Goal: Information Seeking & Learning: Learn about a topic

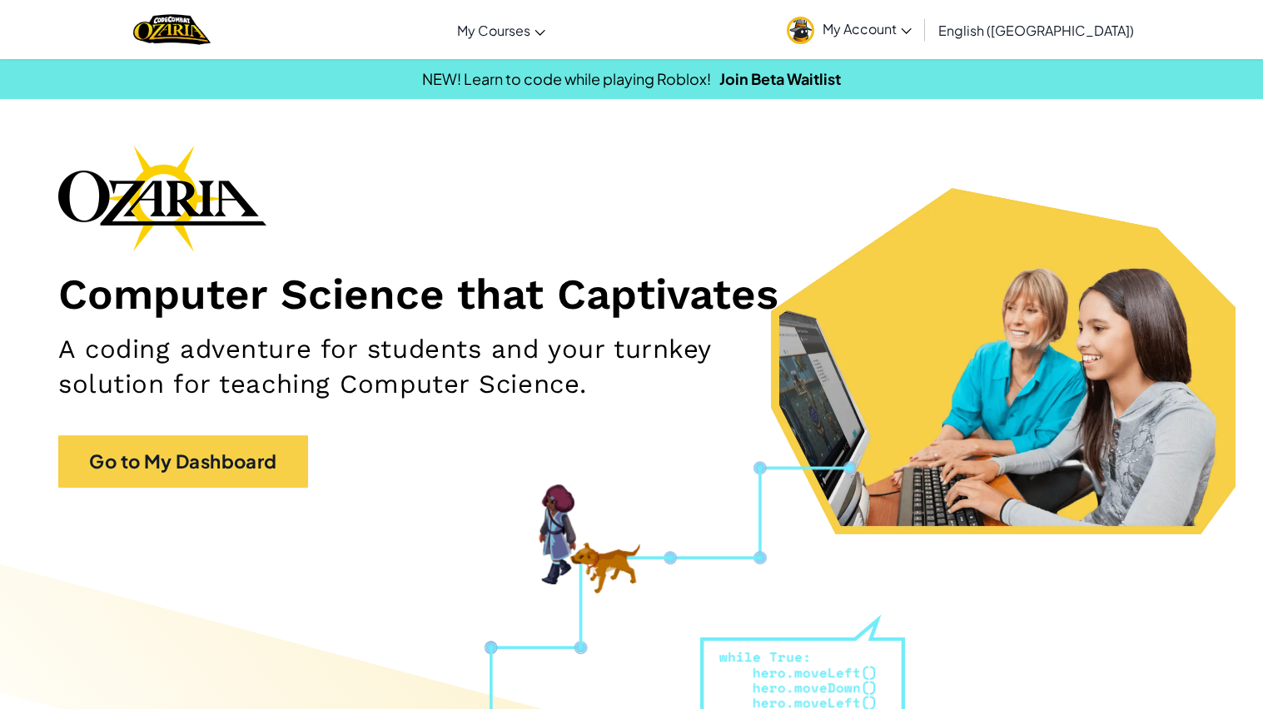
click at [920, 38] on link "My Account" at bounding box center [850, 29] width 142 height 52
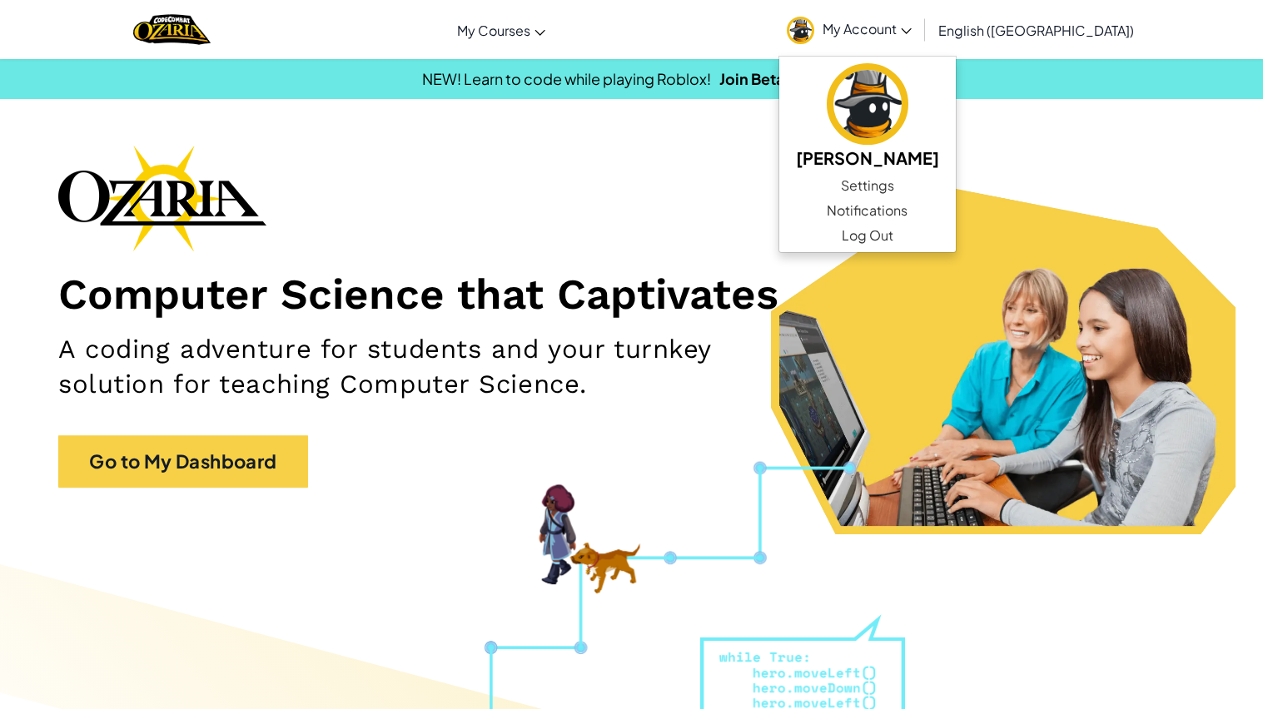
click at [1053, 168] on div "Computer Science that Captivates A coding adventure for students and your turnk…" at bounding box center [631, 325] width 1147 height 360
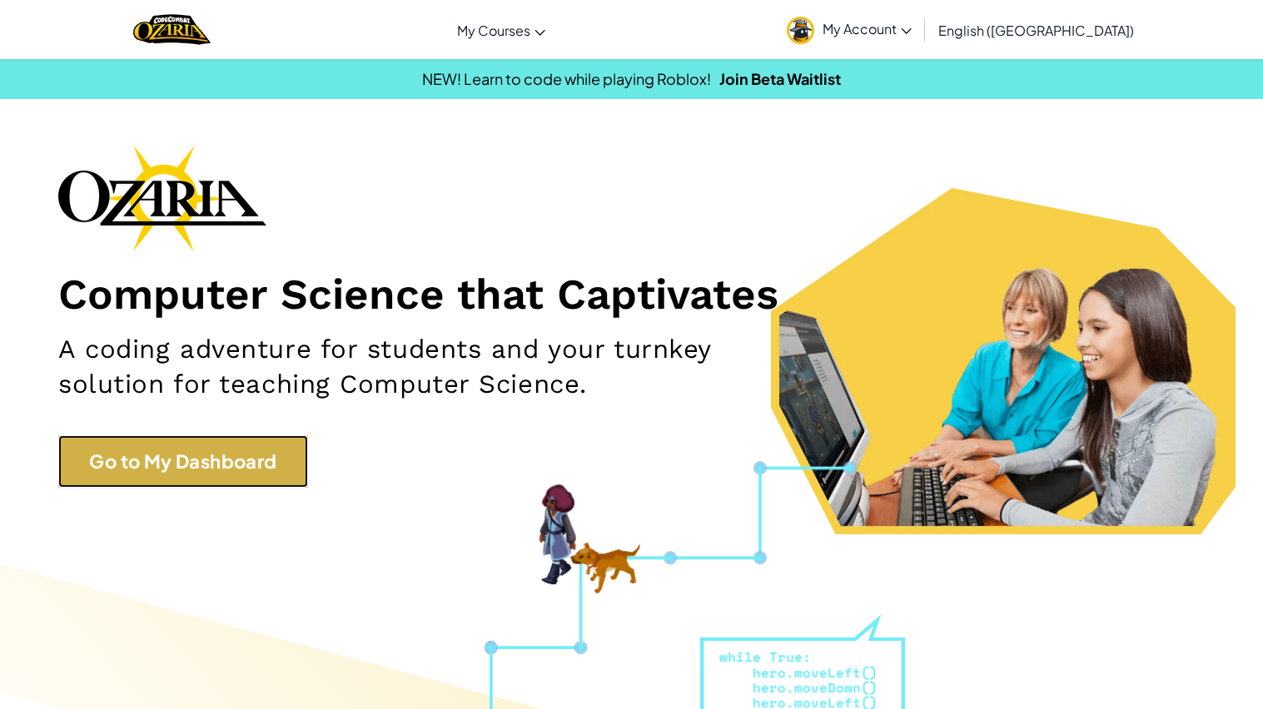
click at [187, 470] on link "Go to My Dashboard" at bounding box center [183, 461] width 250 height 52
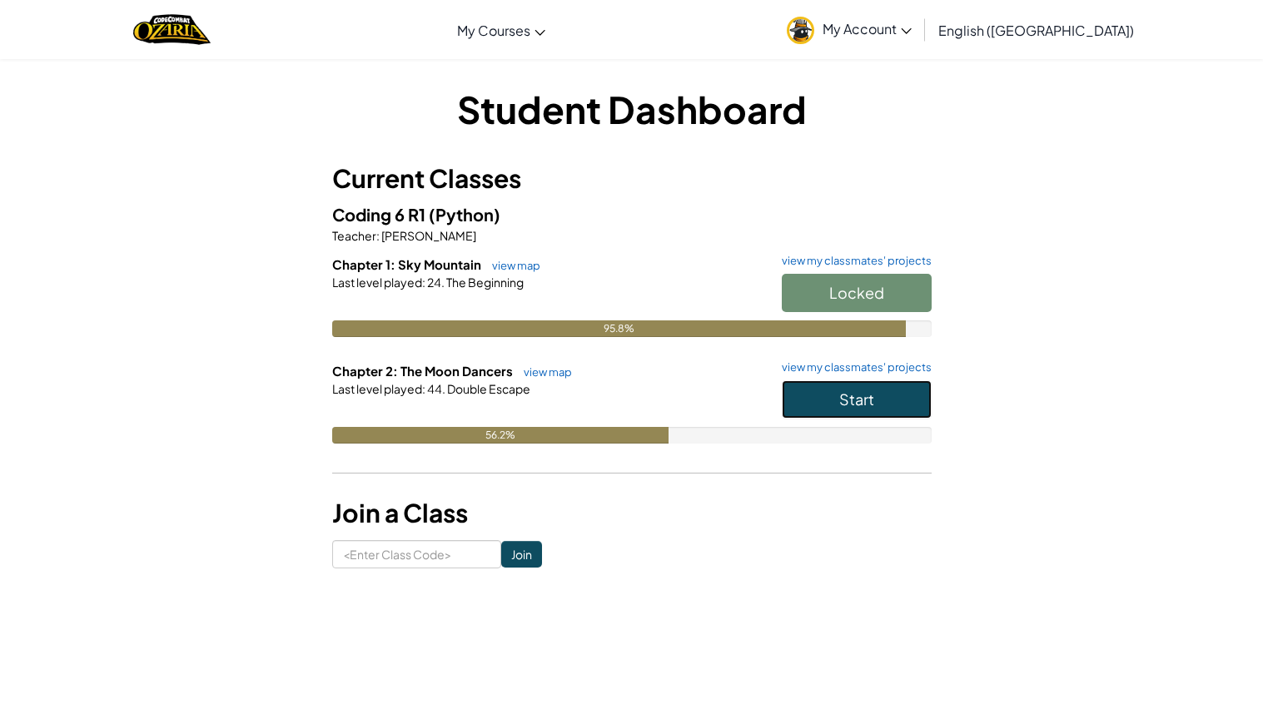
click at [855, 407] on span "Start" at bounding box center [856, 399] width 35 height 19
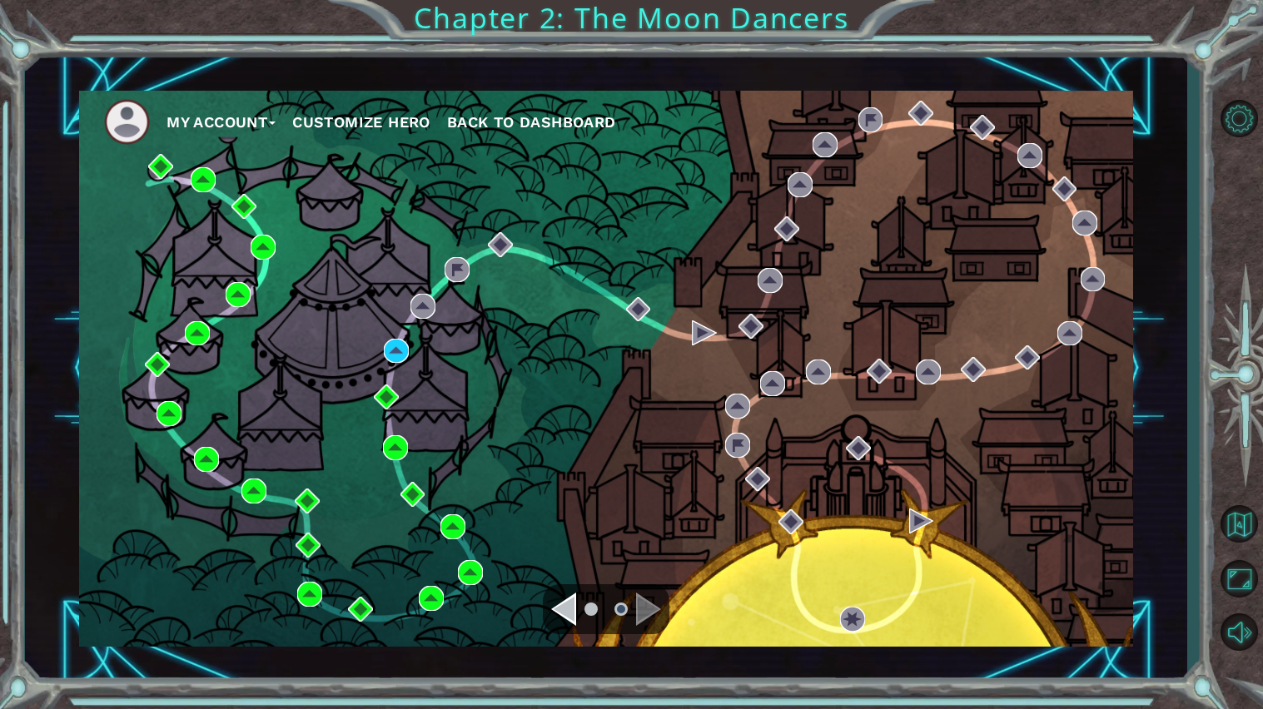
click at [1047, 374] on div "My Account Customize Hero Back to Dashboard" at bounding box center [606, 369] width 1054 height 556
click at [403, 356] on img at bounding box center [396, 351] width 25 height 25
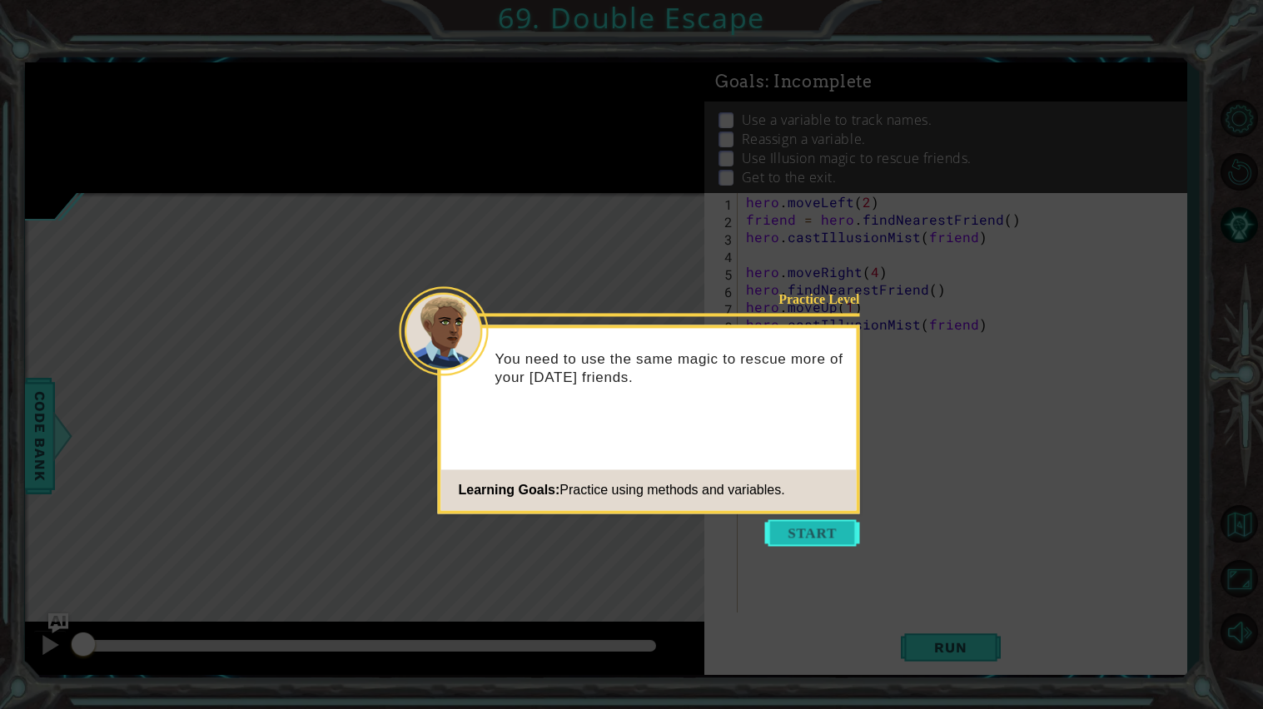
click at [825, 535] on button "Start" at bounding box center [812, 533] width 95 height 27
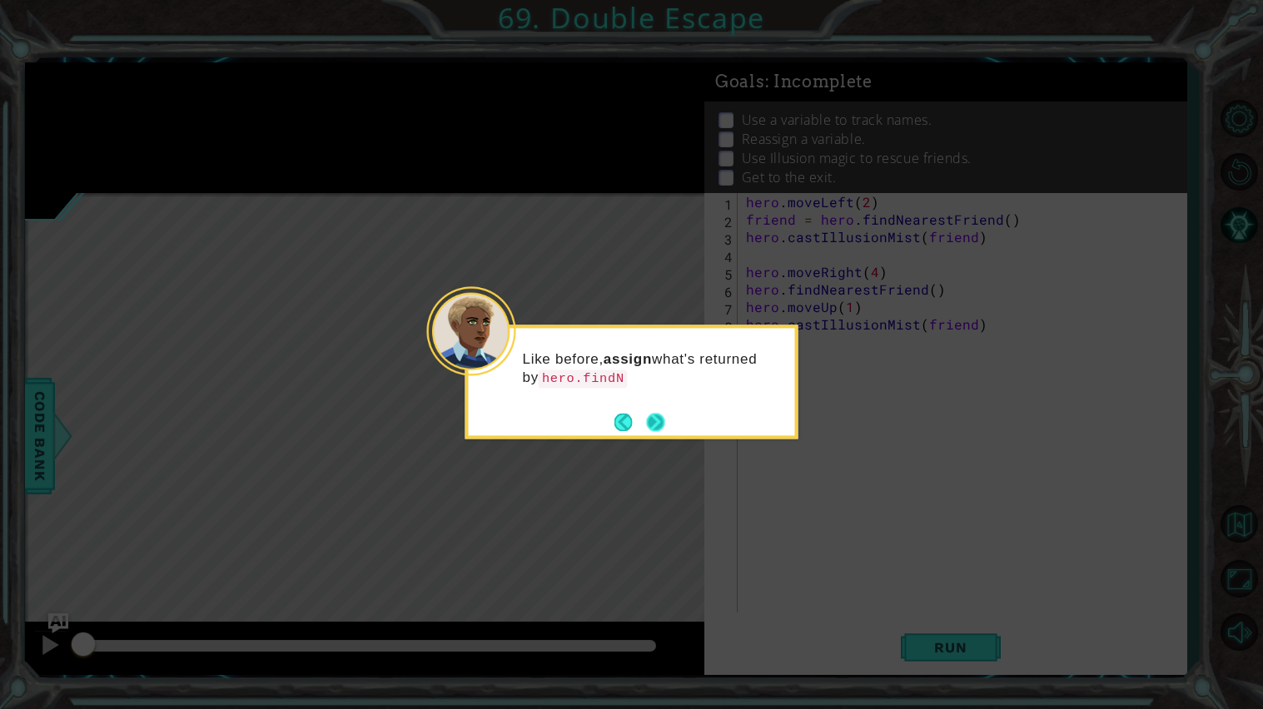
click at [644, 425] on button "Next" at bounding box center [655, 422] width 25 height 25
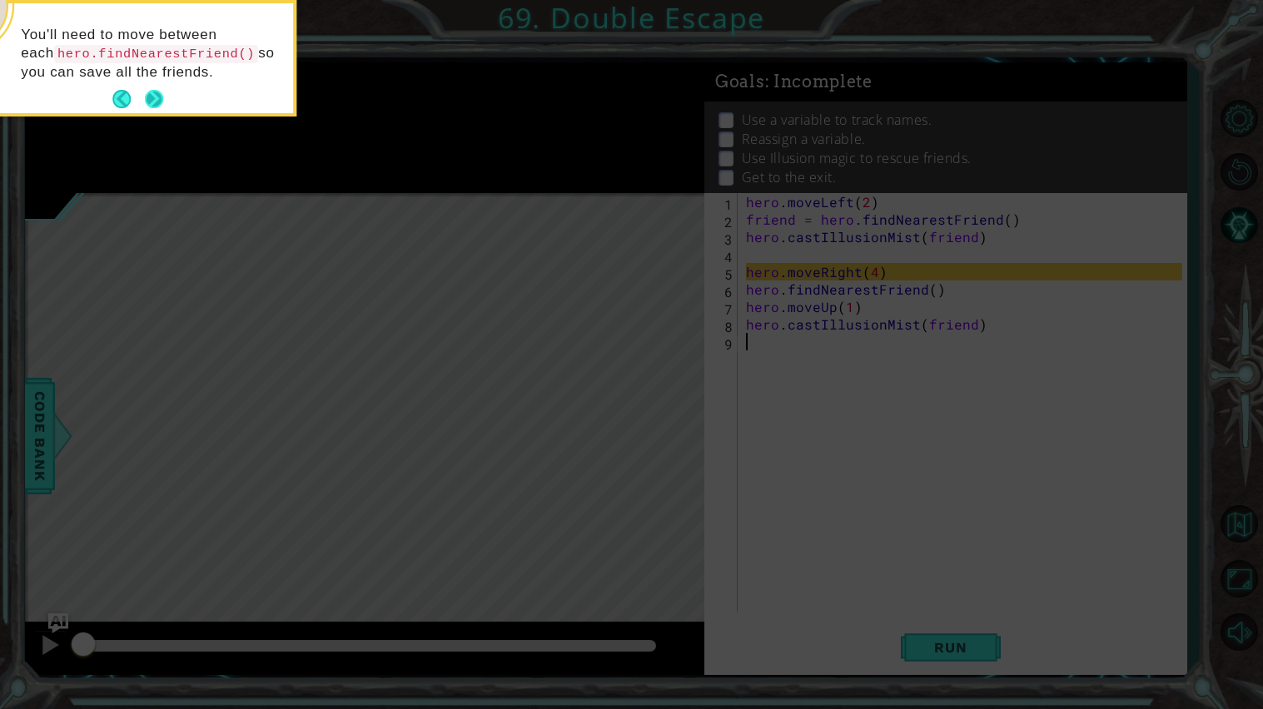
click at [162, 95] on button "Next" at bounding box center [154, 99] width 25 height 25
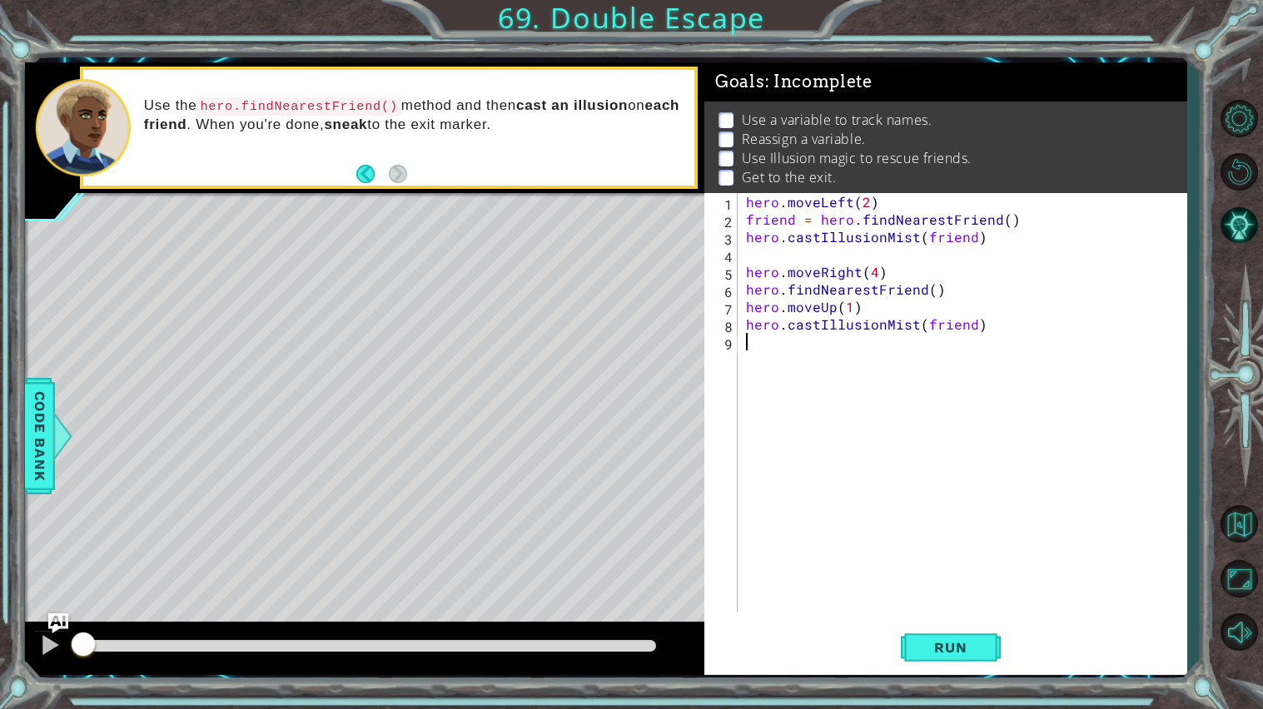
click at [348, 195] on div at bounding box center [364, 195] width 679 height 4
click at [963, 649] on span "Run" at bounding box center [951, 647] width 66 height 17
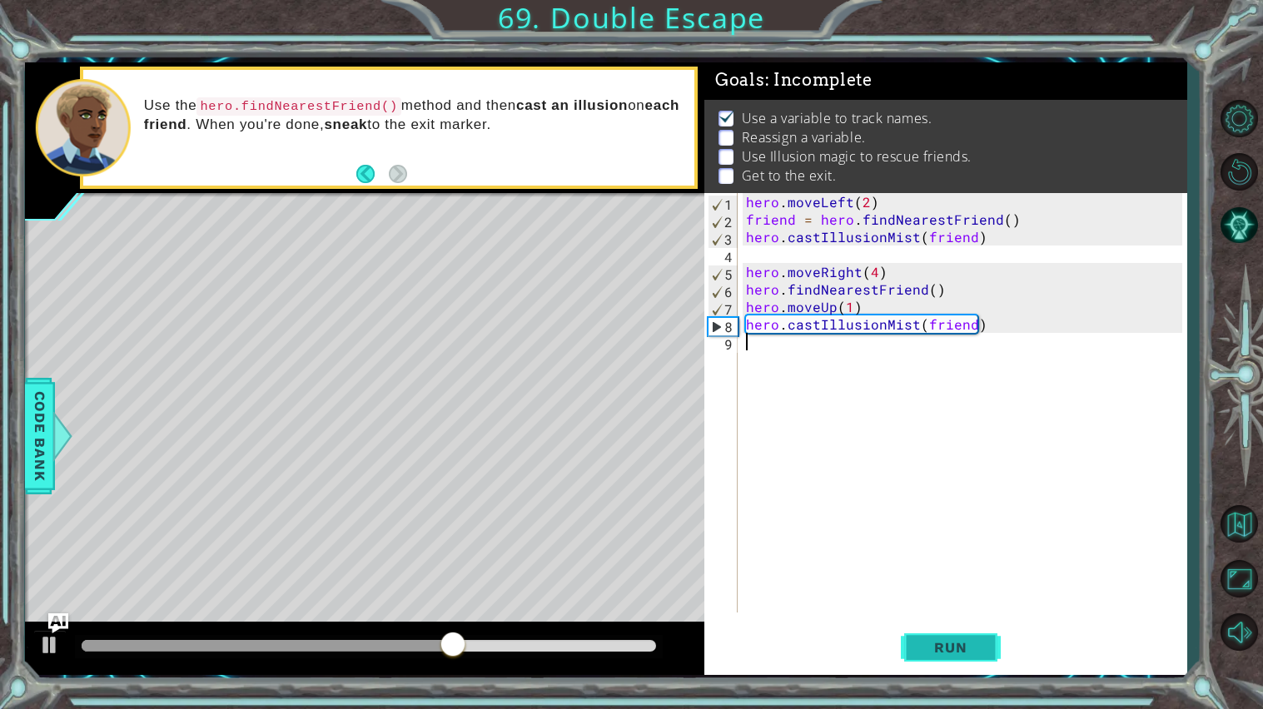
click at [963, 649] on span "Run" at bounding box center [951, 647] width 66 height 17
drag, startPoint x: 747, startPoint y: 287, endPoint x: 973, endPoint y: 295, distance: 225.8
click at [973, 295] on div "hero . moveLeft ( 2 ) friend = hero . findNearestFriend ( ) hero . castIllusion…" at bounding box center [967, 420] width 448 height 455
type textarea "hero.findNearestFriend()"
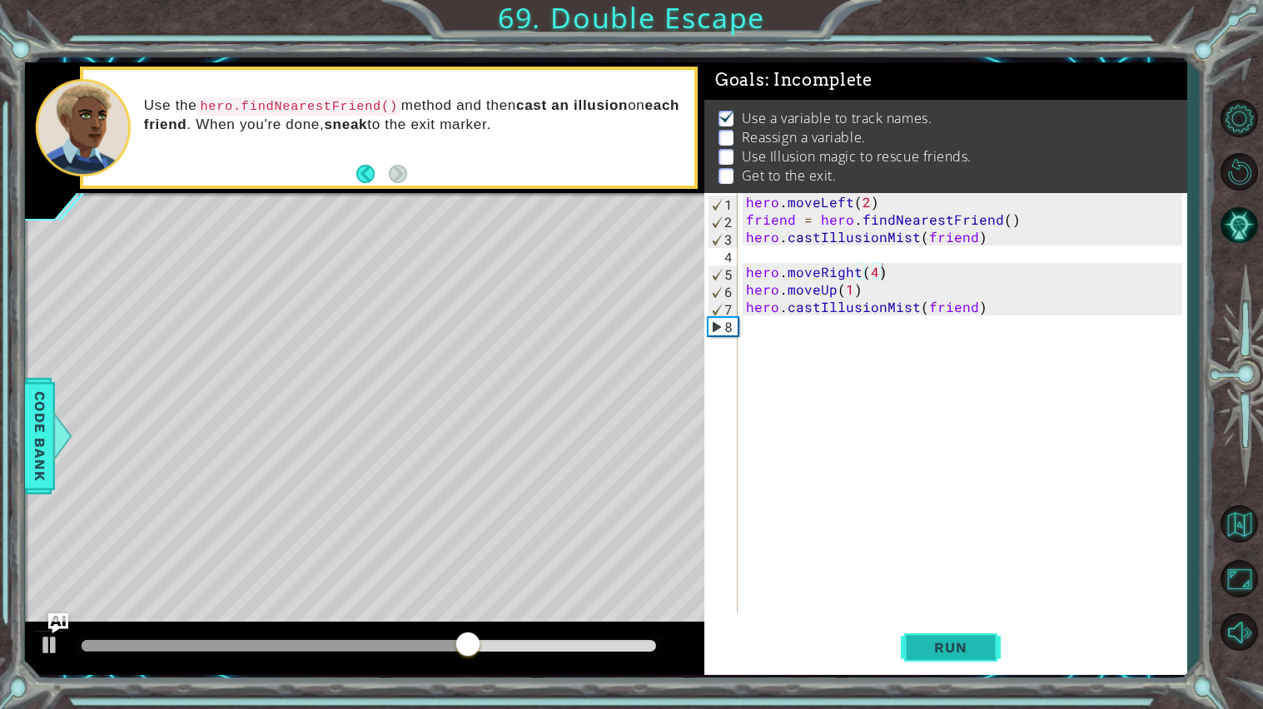
click at [976, 628] on button "Run" at bounding box center [951, 648] width 100 height 48
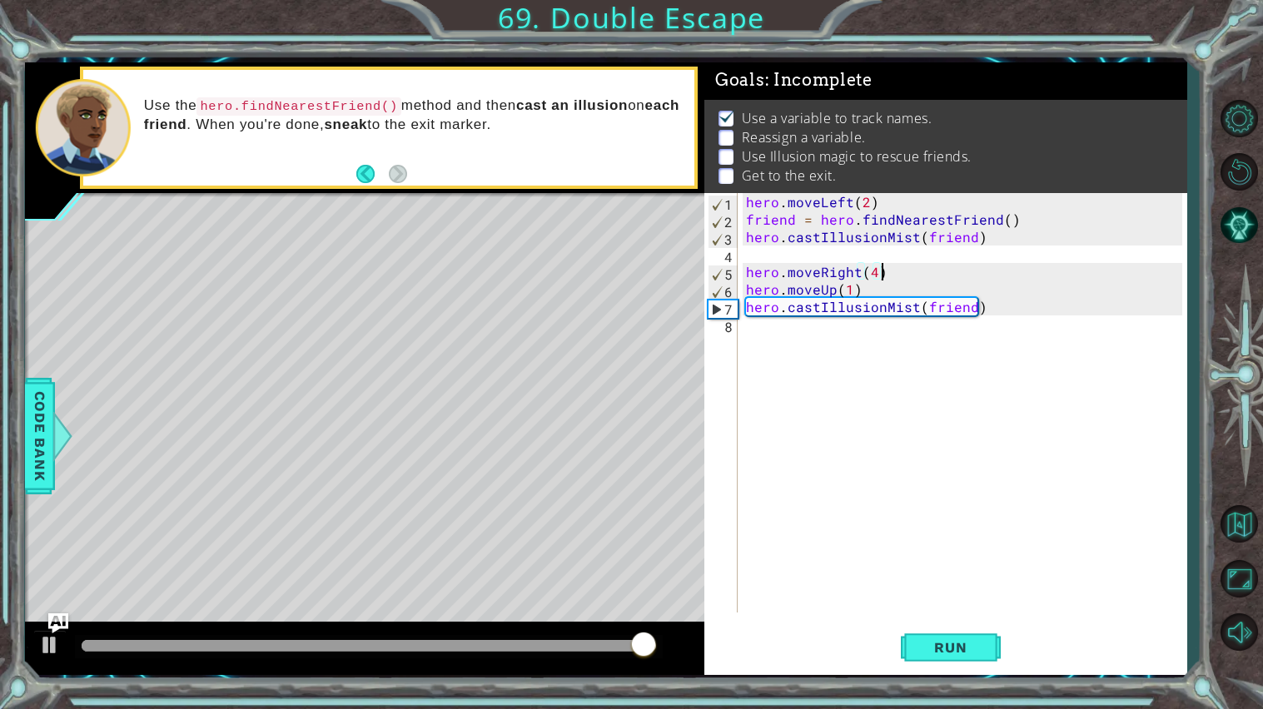
type textarea "hero.moveRight(4) w"
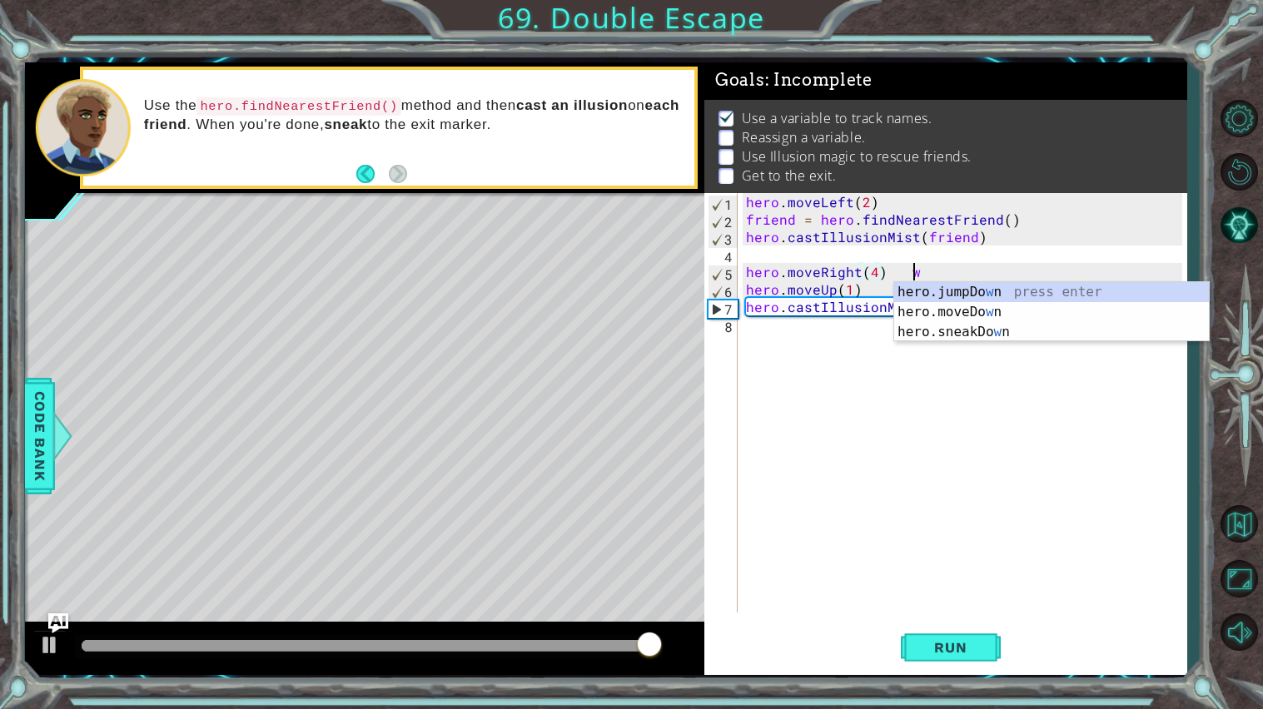
scroll to position [0, 9]
